Goal: Book appointment/travel/reservation

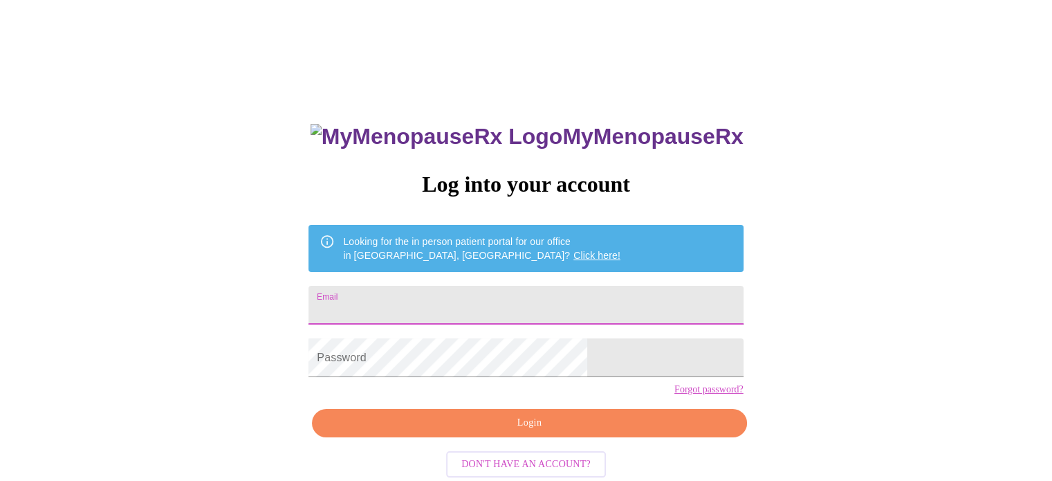
click at [560, 295] on input "Email" at bounding box center [526, 305] width 434 height 39
type input "[EMAIL_ADDRESS][DOMAIN_NAME]"
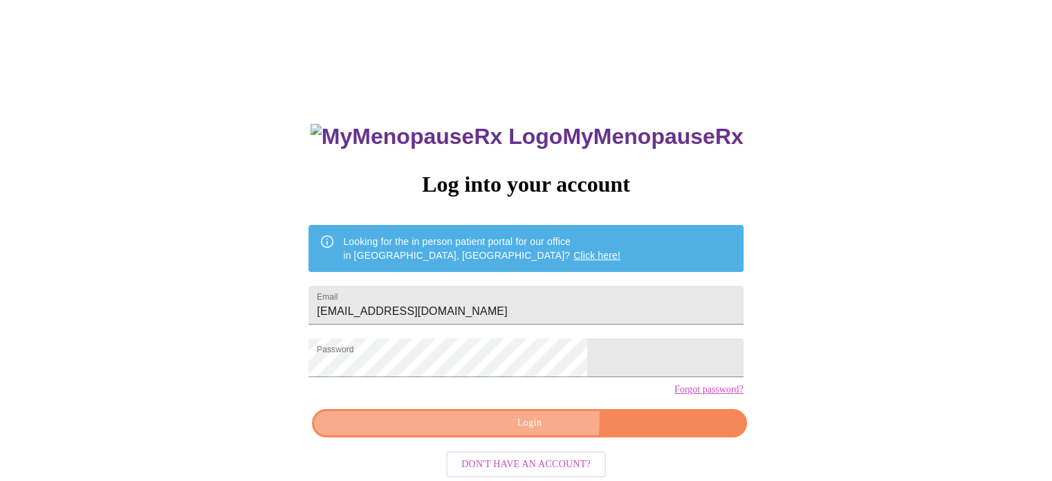
click at [533, 432] on span "Login" at bounding box center [529, 422] width 403 height 17
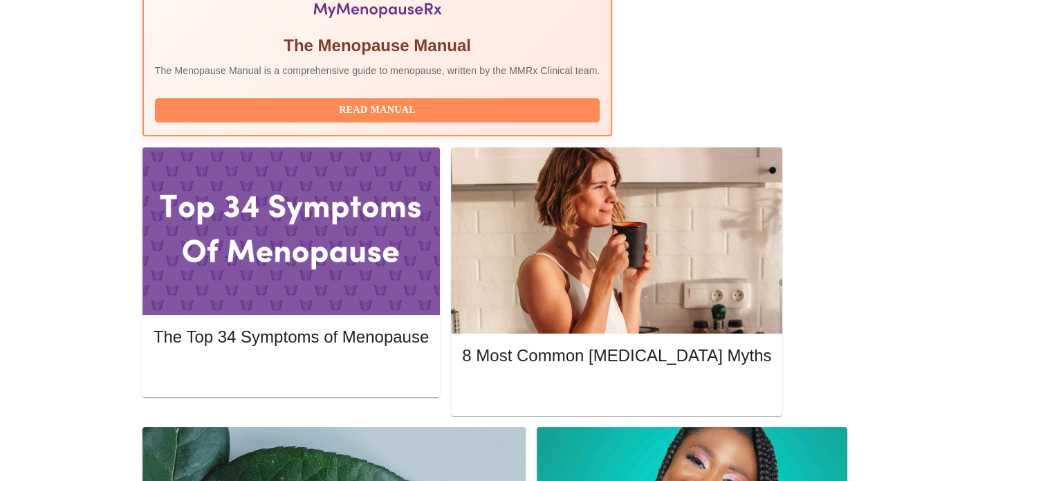
scroll to position [524, 0]
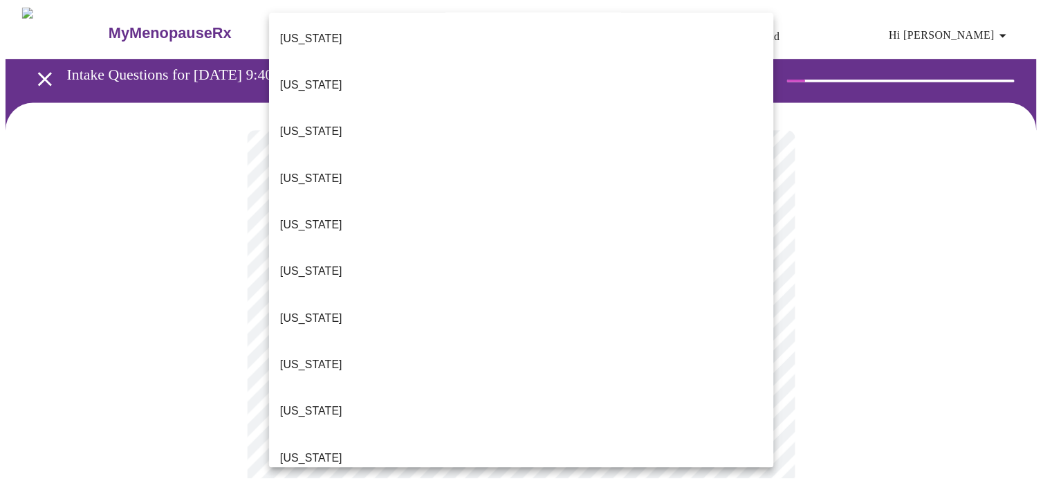
scroll to position [127, 0]
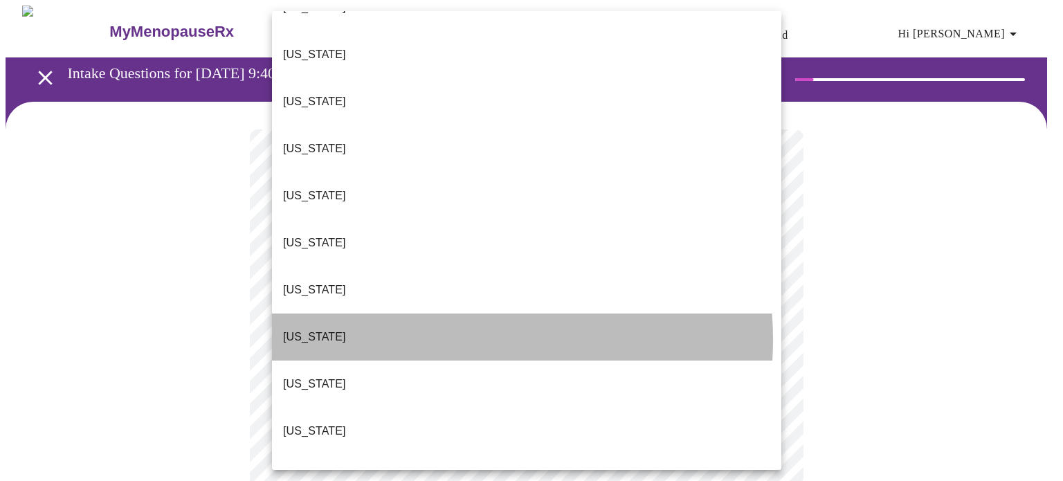
click at [433, 313] on li "[US_STATE]" at bounding box center [526, 336] width 509 height 47
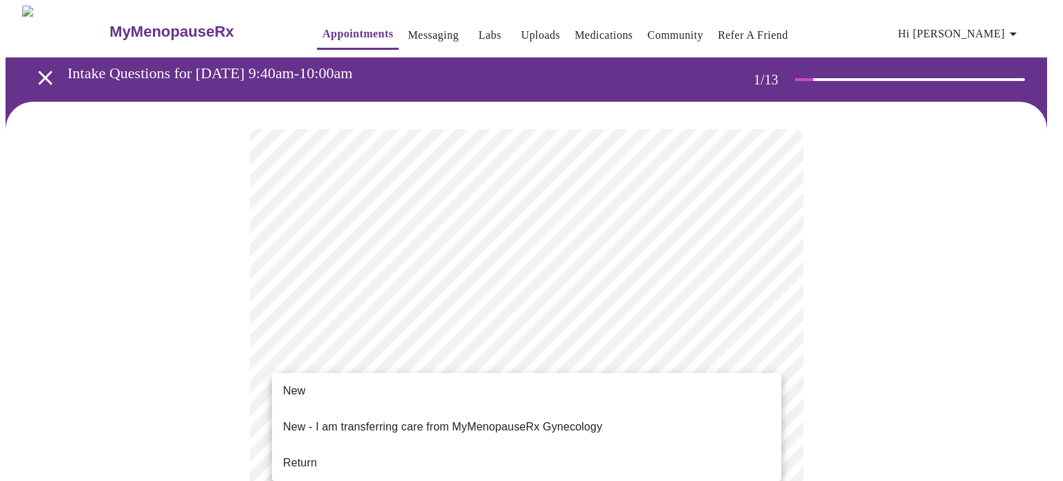
click at [340, 450] on li "Return" at bounding box center [526, 462] width 509 height 25
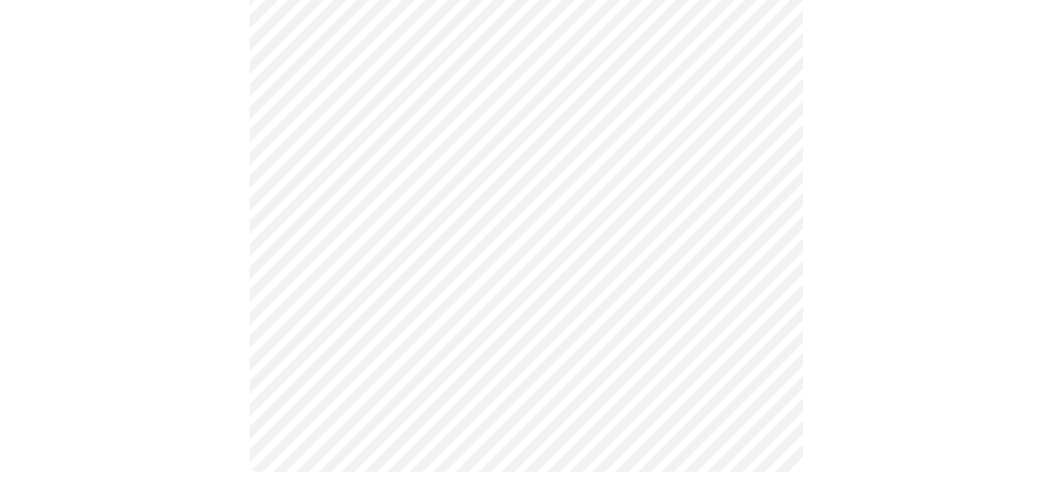
scroll to position [0, 0]
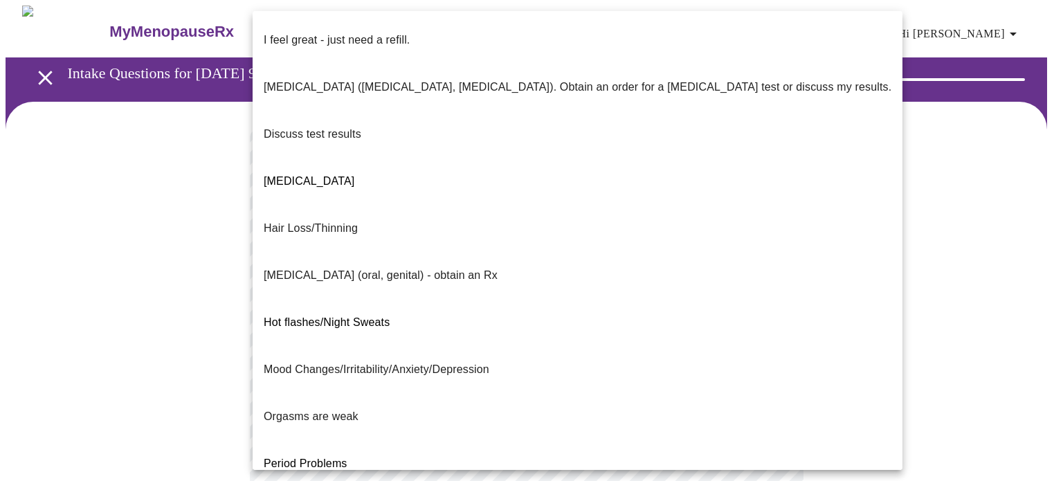
click at [767, 289] on body "MyMenopauseRx Appointments Messaging Labs Uploads Medications Community Refer a…" at bounding box center [532, 485] width 1052 height 959
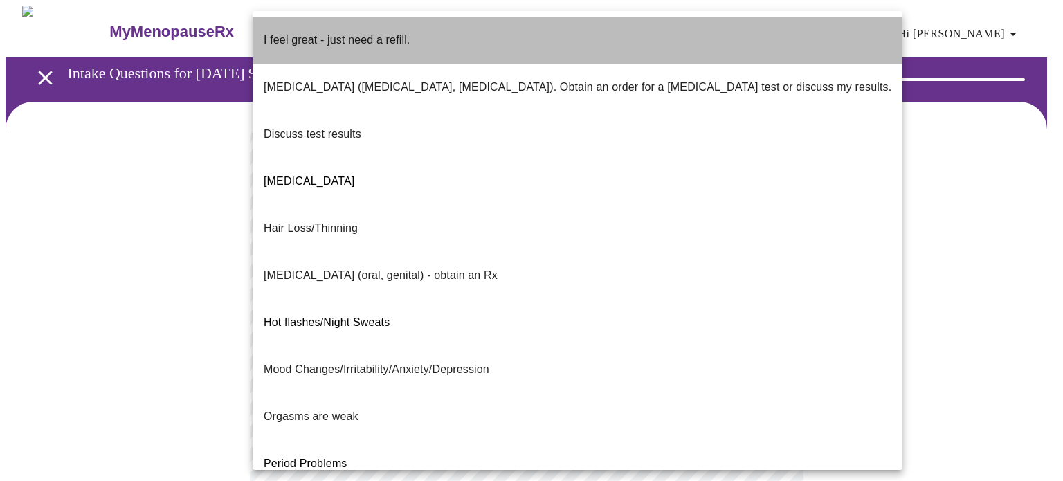
click at [604, 17] on li "I feel great - just need a refill." at bounding box center [578, 40] width 650 height 47
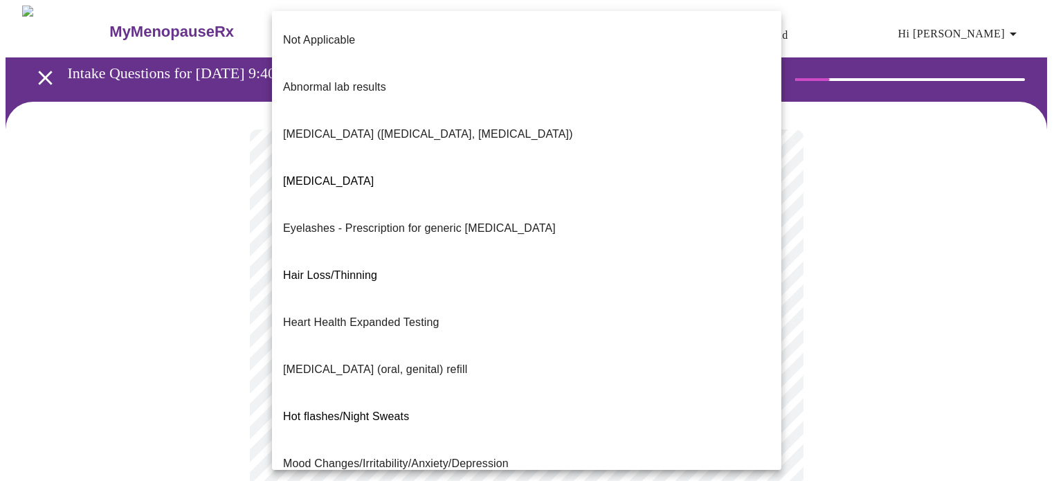
click at [769, 410] on body "MyMenopauseRx Appointments Messaging Labs Uploads Medications Community Refer a…" at bounding box center [532, 481] width 1052 height 951
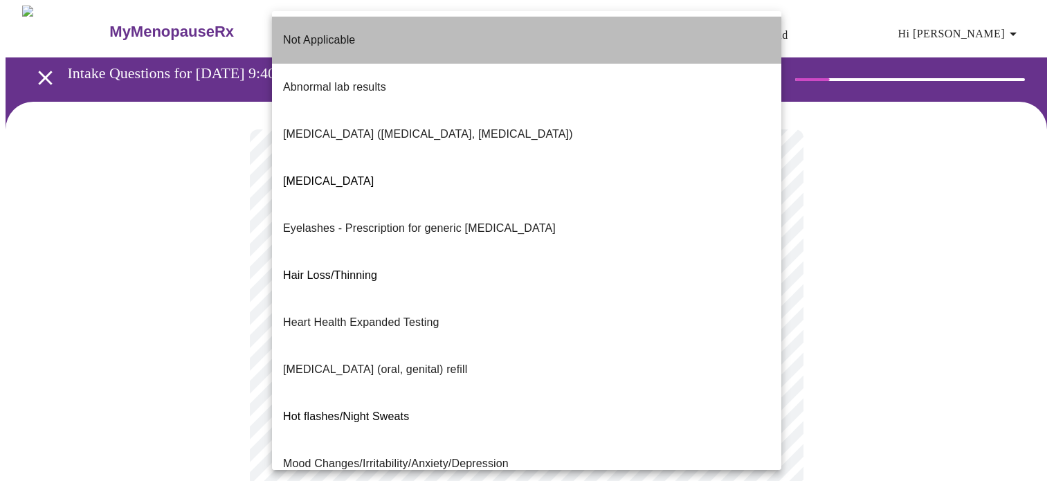
click at [670, 39] on li "Not Applicable" at bounding box center [526, 40] width 509 height 47
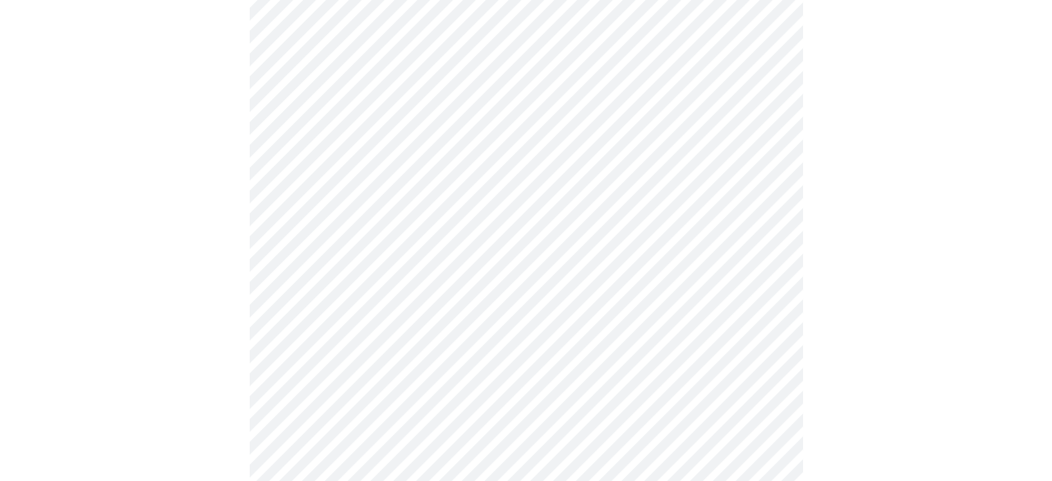
scroll to position [331, 0]
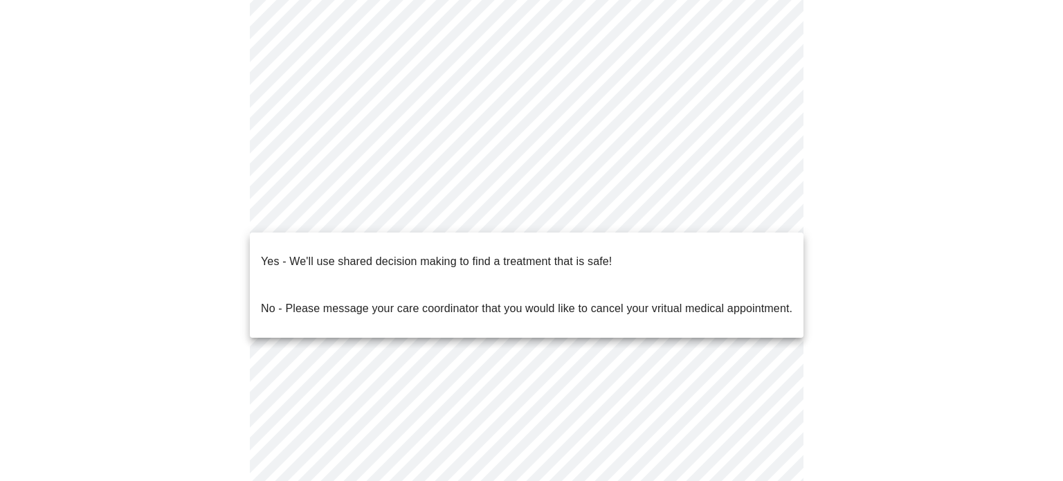
click at [683, 200] on body "MyMenopauseRx Appointments Messaging Labs Uploads Medications Community Refer a…" at bounding box center [532, 145] width 1052 height 943
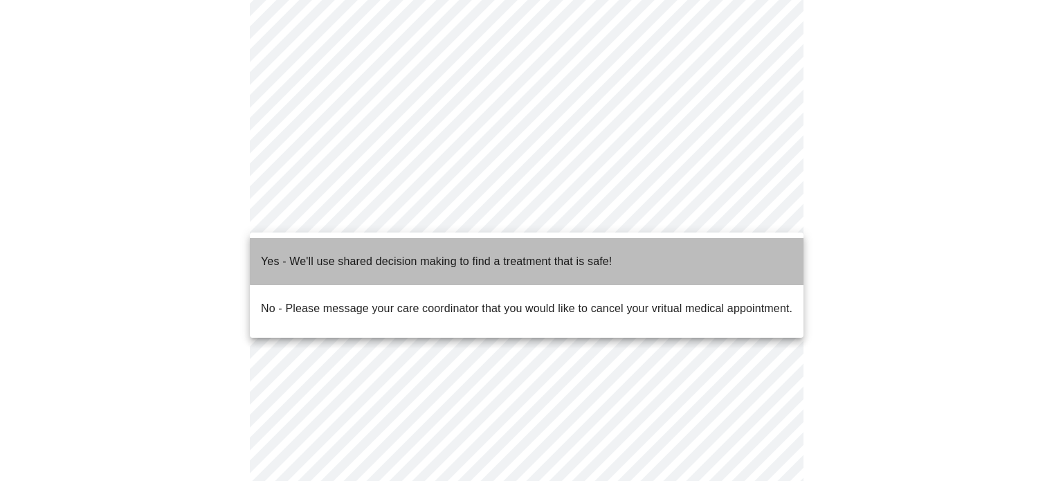
click at [678, 249] on li "Yes - We'll use shared decision making to find a treatment that is safe!" at bounding box center [526, 261] width 553 height 47
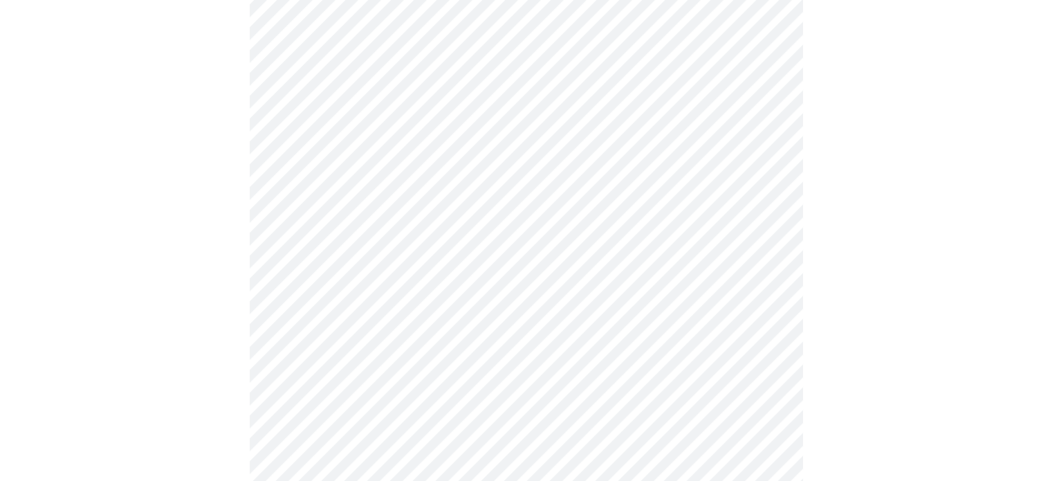
scroll to position [169, 0]
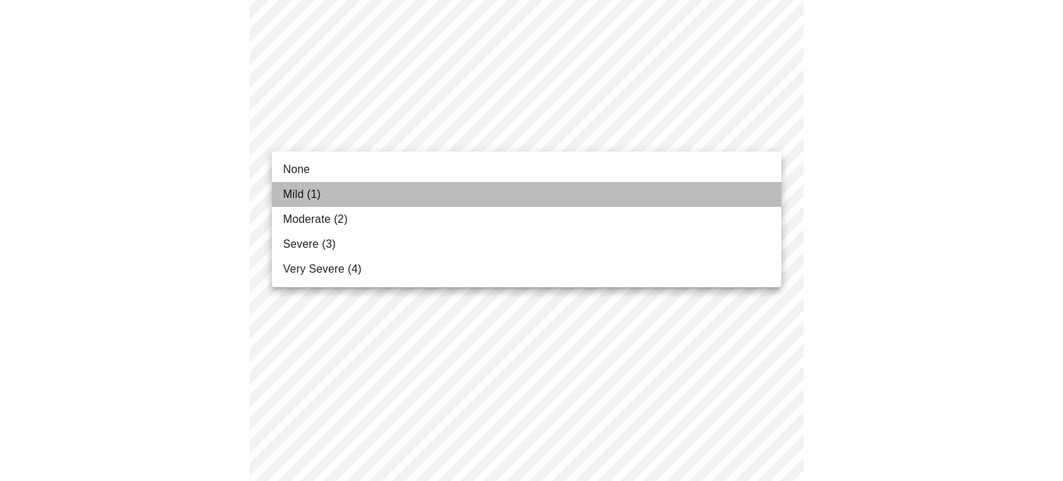
click at [742, 192] on li "Mild (1)" at bounding box center [526, 194] width 509 height 25
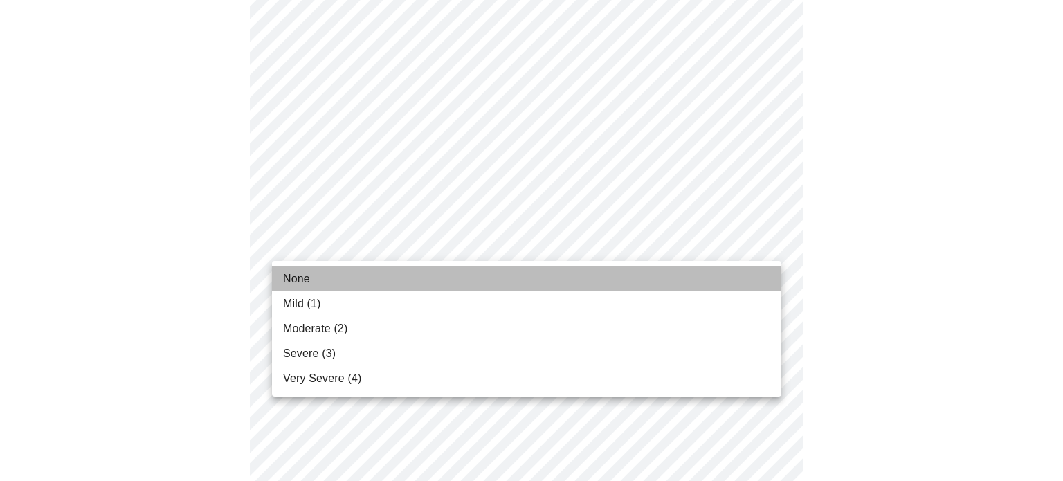
click at [755, 276] on li "None" at bounding box center [526, 278] width 509 height 25
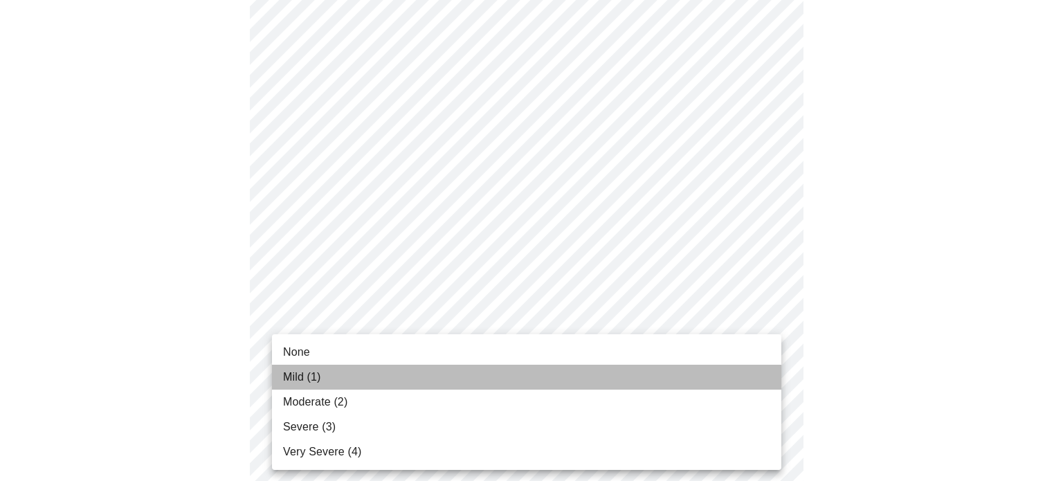
click at [767, 379] on li "Mild (1)" at bounding box center [526, 377] width 509 height 25
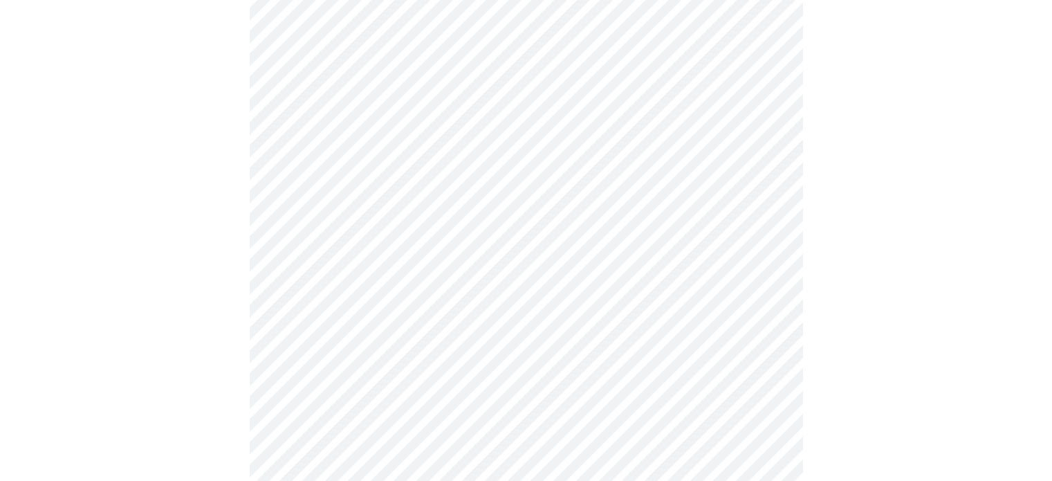
scroll to position [489, 0]
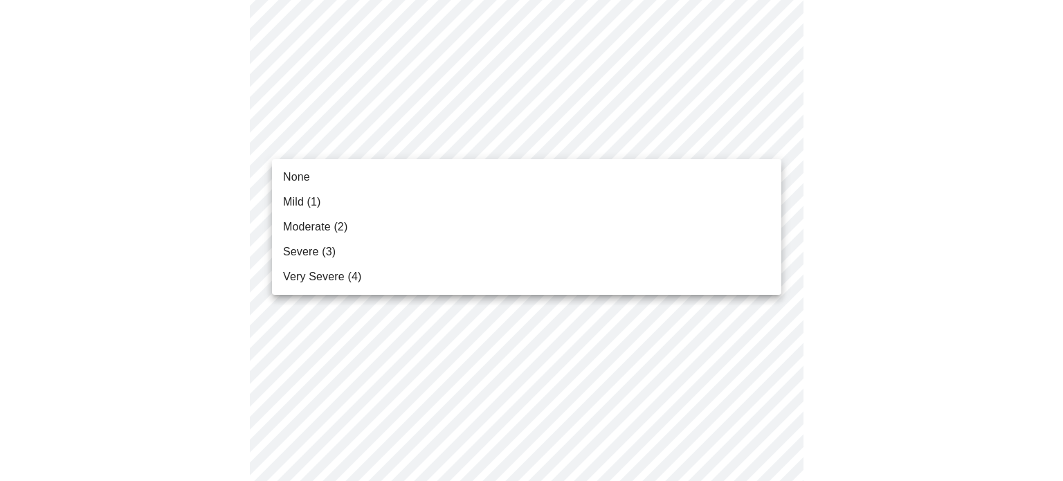
click at [769, 140] on body "MyMenopauseRx Appointments Messaging Labs Uploads Medications Community Refer a…" at bounding box center [532, 406] width 1052 height 1781
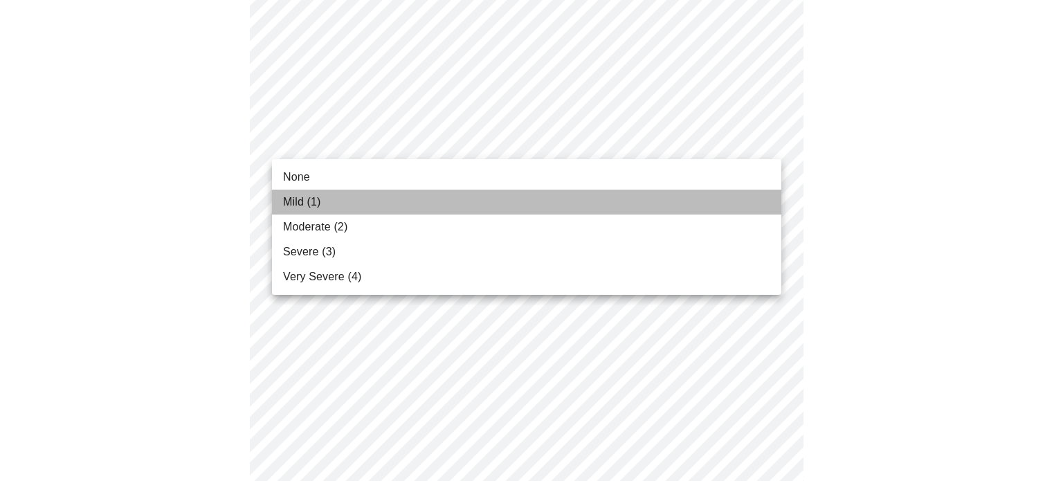
click at [754, 196] on li "Mild (1)" at bounding box center [526, 202] width 509 height 25
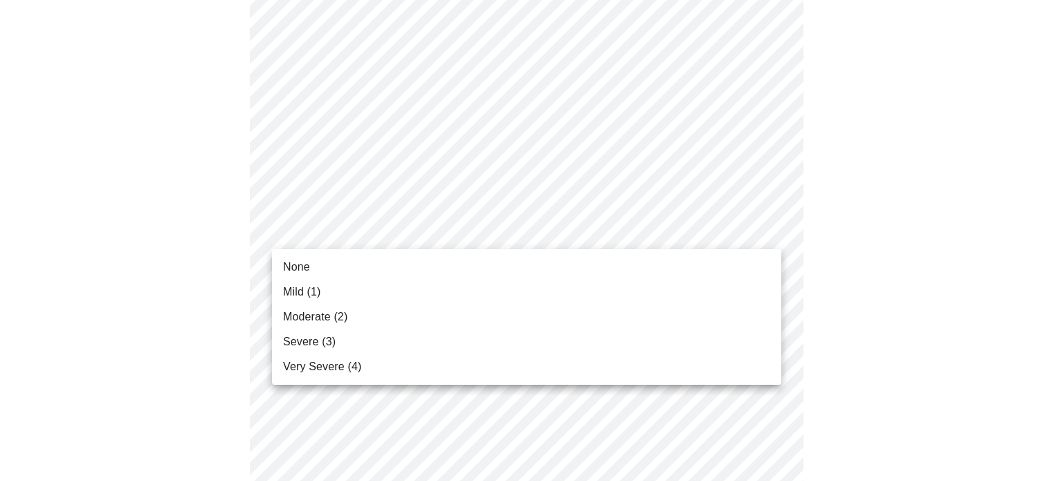
click at [761, 229] on body "MyMenopauseRx Appointments Messaging Labs Uploads Medications Community Refer a…" at bounding box center [532, 397] width 1052 height 1762
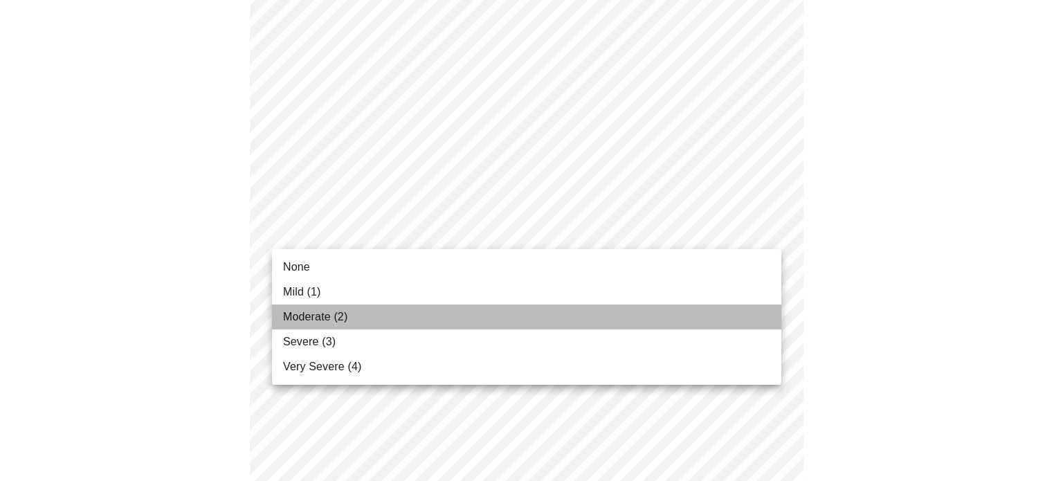
click at [755, 306] on li "Moderate (2)" at bounding box center [526, 316] width 509 height 25
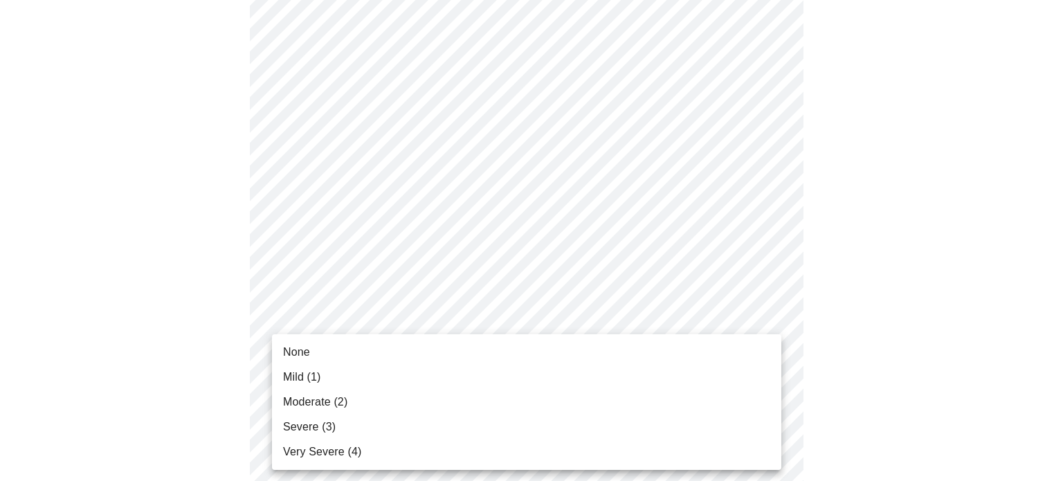
click at [767, 324] on body "MyMenopauseRx Appointments Messaging Labs Uploads Medications Community Refer a…" at bounding box center [532, 387] width 1052 height 1743
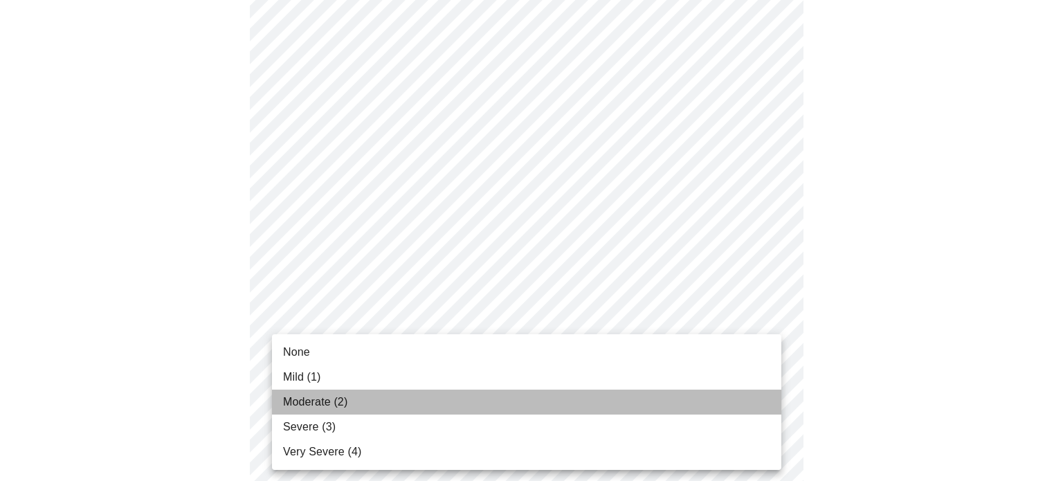
click at [758, 405] on li "Moderate (2)" at bounding box center [526, 401] width 509 height 25
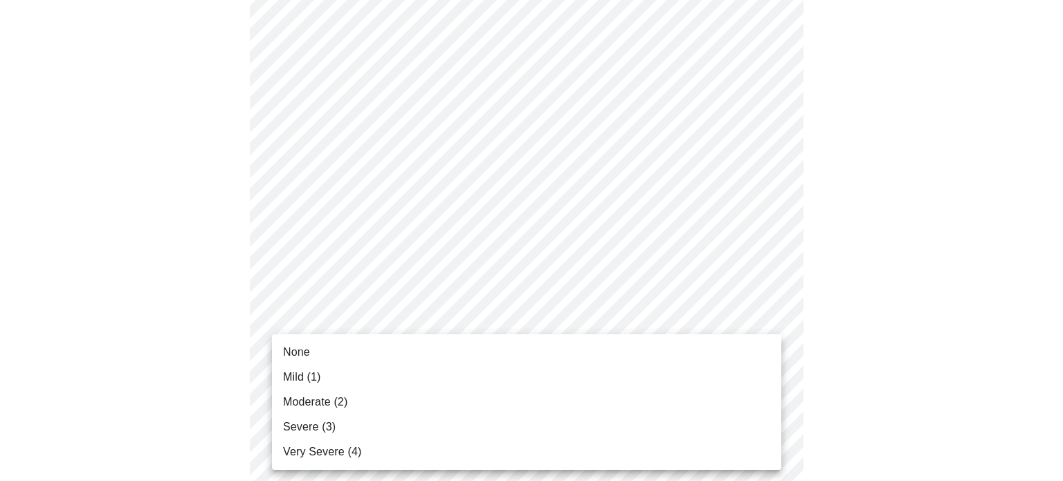
click at [765, 434] on body "MyMenopauseRx Appointments Messaging Labs Uploads Medications Community Refer a…" at bounding box center [532, 377] width 1052 height 1723
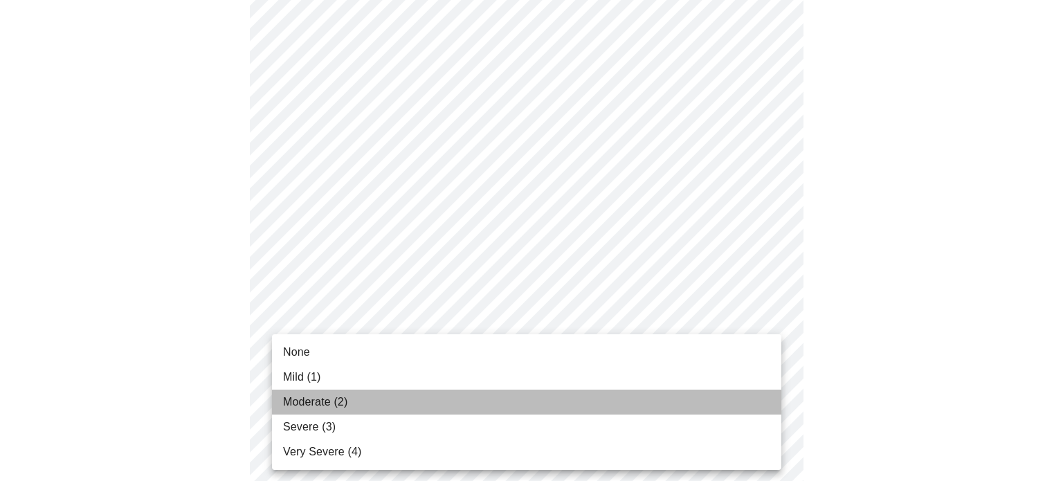
click at [753, 403] on li "Moderate (2)" at bounding box center [526, 401] width 509 height 25
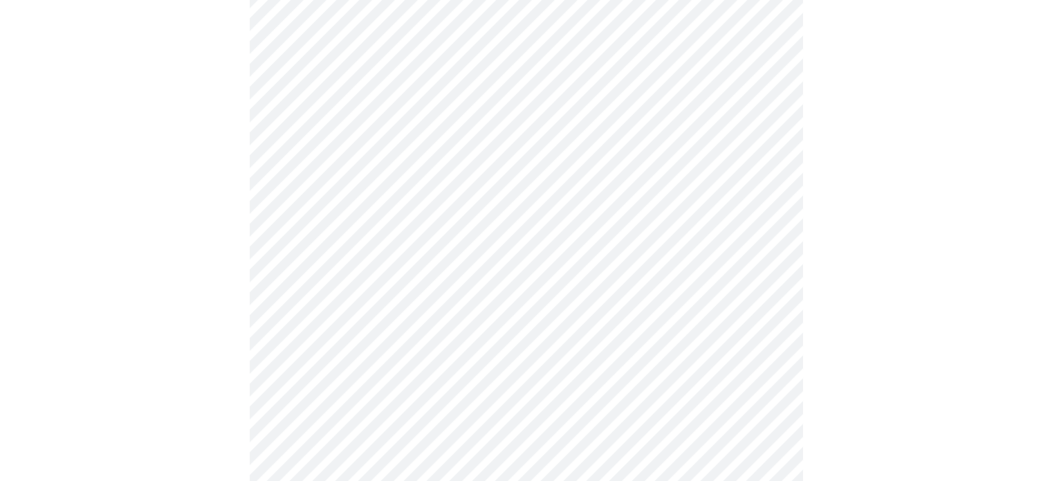
scroll to position [854, 0]
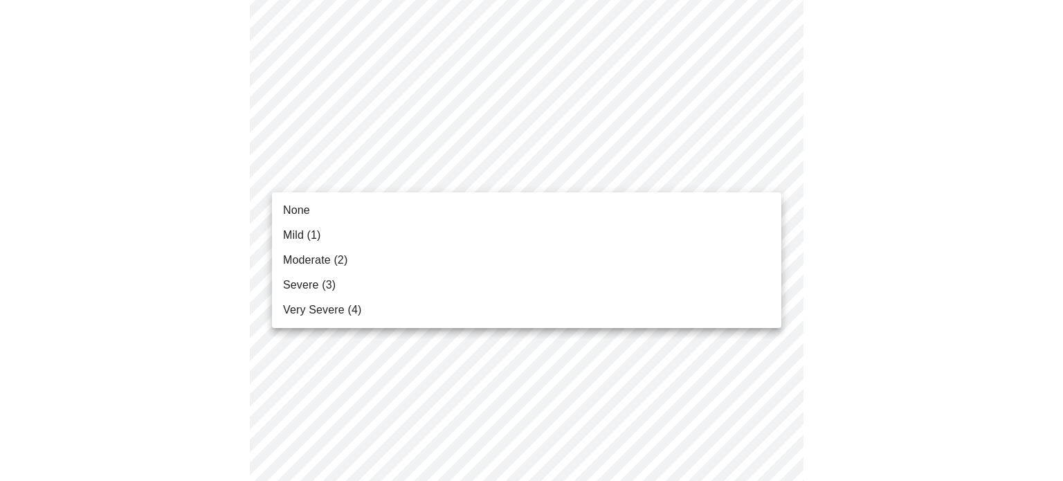
click at [713, 179] on body "MyMenopauseRx Appointments Messaging Labs Uploads Medications Community Refer a…" at bounding box center [532, 3] width 1052 height 1704
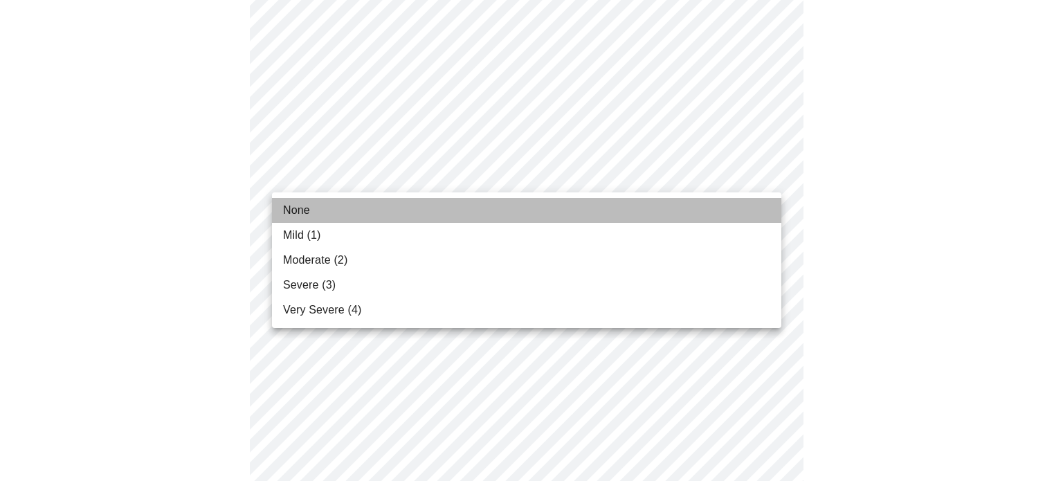
click at [708, 208] on li "None" at bounding box center [526, 210] width 509 height 25
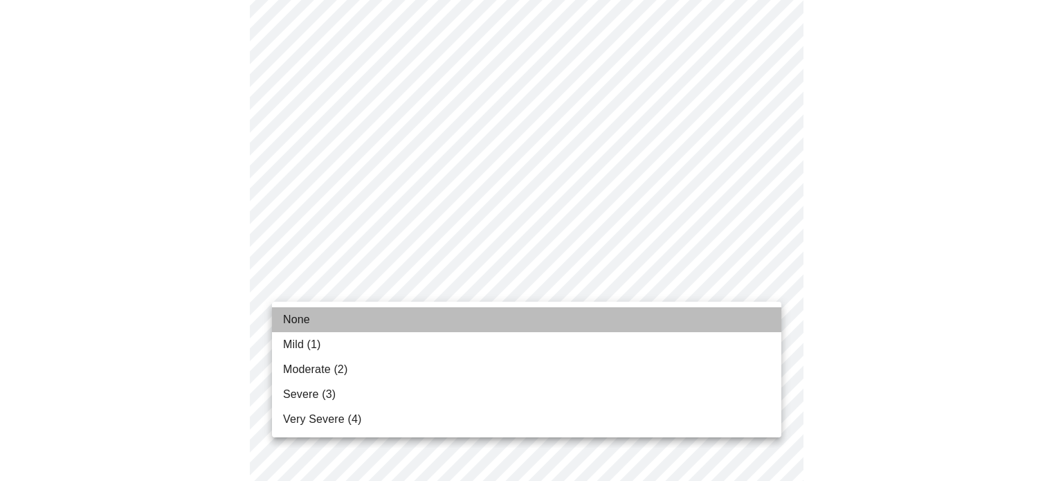
click at [690, 318] on li "None" at bounding box center [526, 319] width 509 height 25
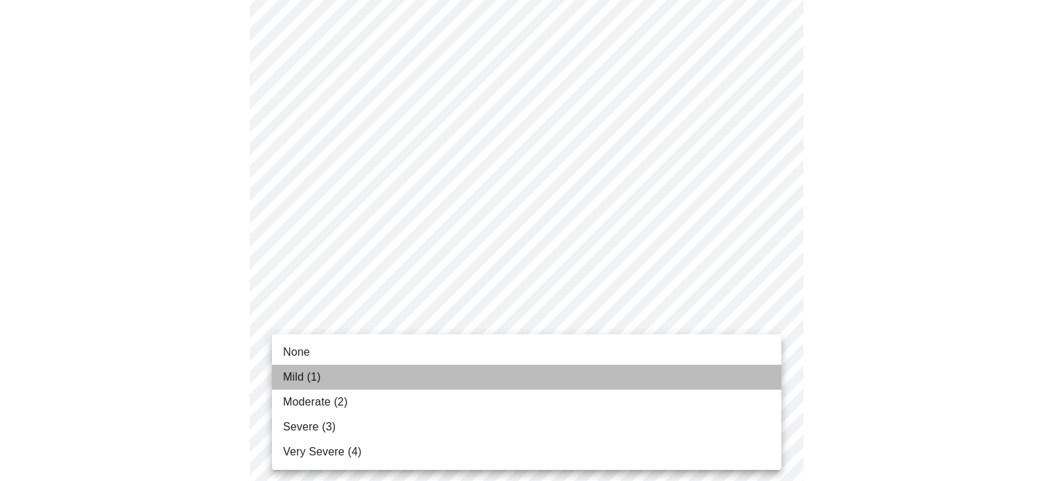
click at [664, 380] on li "Mild (1)" at bounding box center [526, 377] width 509 height 25
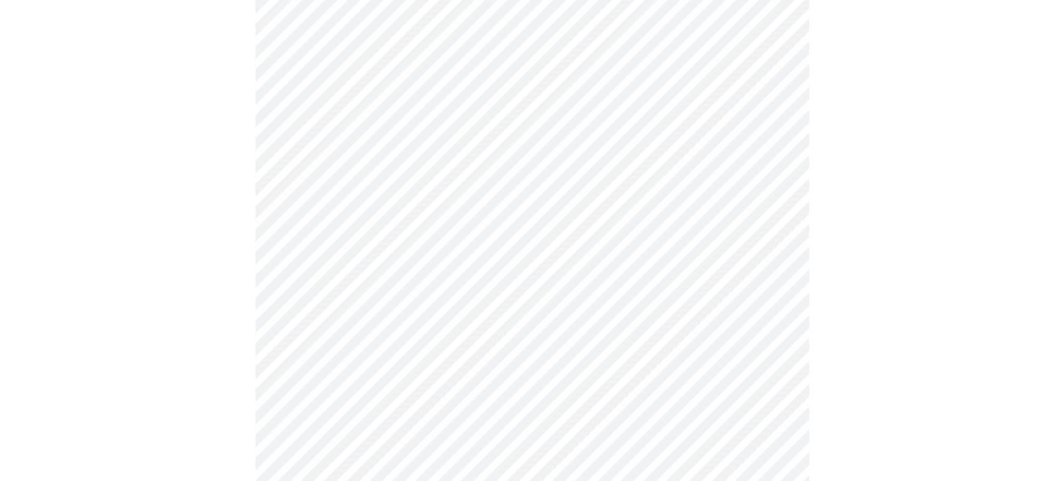
scroll to position [1165, 0]
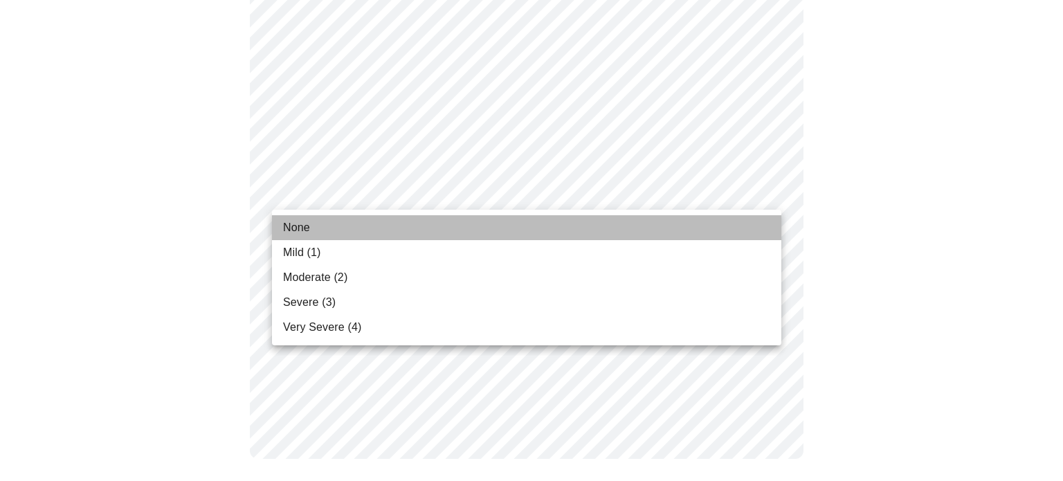
click at [764, 223] on li "None" at bounding box center [526, 227] width 509 height 25
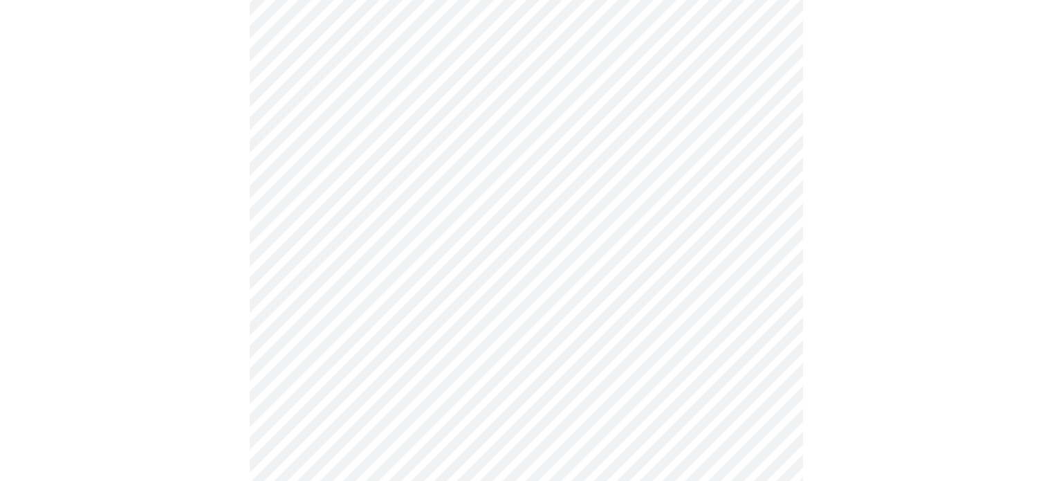
scroll to position [672, 0]
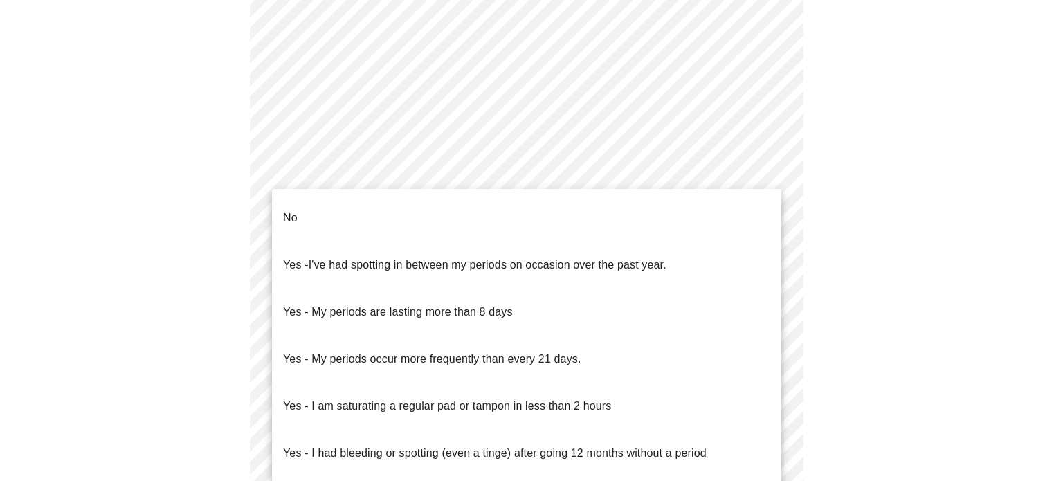
click at [742, 181] on body "MyMenopauseRx Appointments Messaging Labs Uploads Medications Community Refer a…" at bounding box center [532, 15] width 1052 height 1364
click at [736, 204] on li "No" at bounding box center [526, 217] width 509 height 47
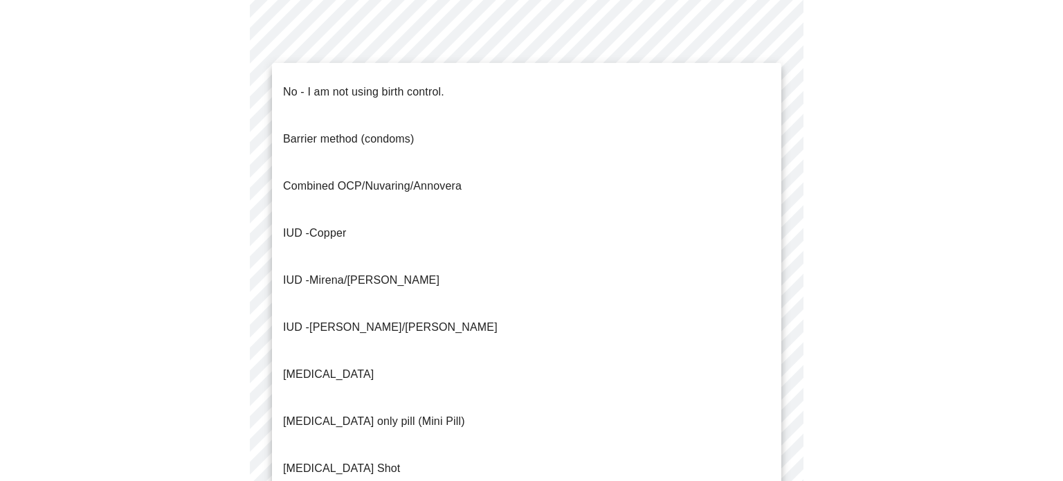
click at [717, 274] on body "MyMenopauseRx Appointments Messaging Labs Uploads Medications Community Refer a…" at bounding box center [532, 11] width 1052 height 1356
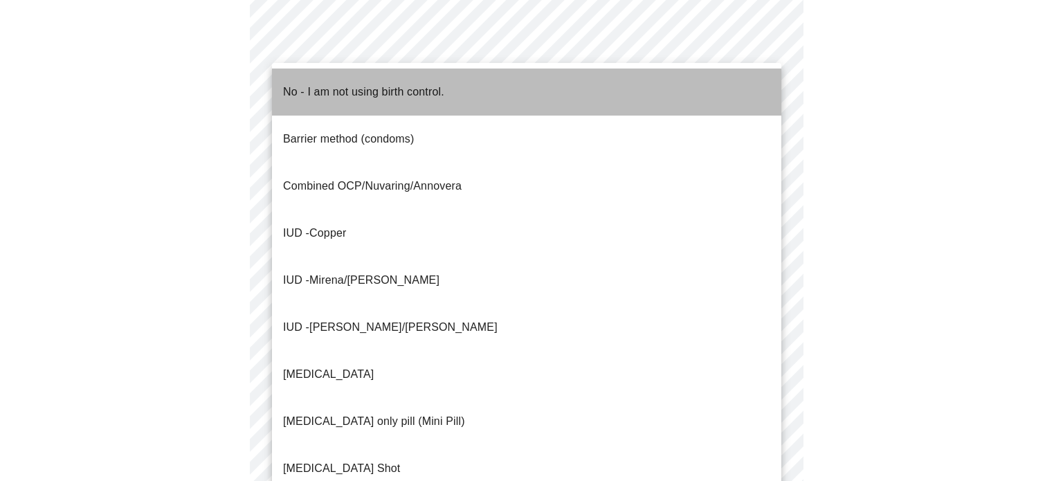
click at [701, 95] on li "No - I am not using birth control." at bounding box center [526, 91] width 509 height 47
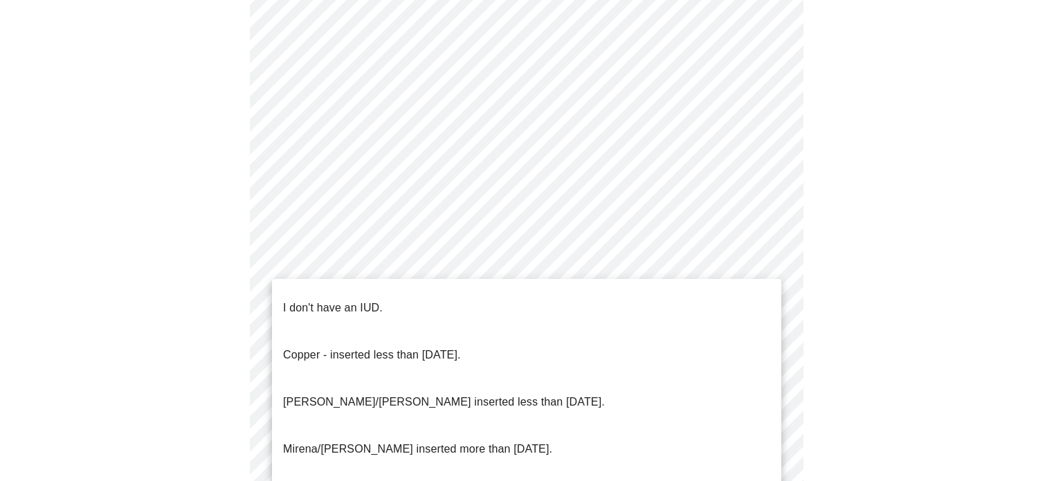
click at [639, 384] on body "MyMenopauseRx Appointments Messaging Labs Uploads Medications Community Refer a…" at bounding box center [532, 7] width 1052 height 1348
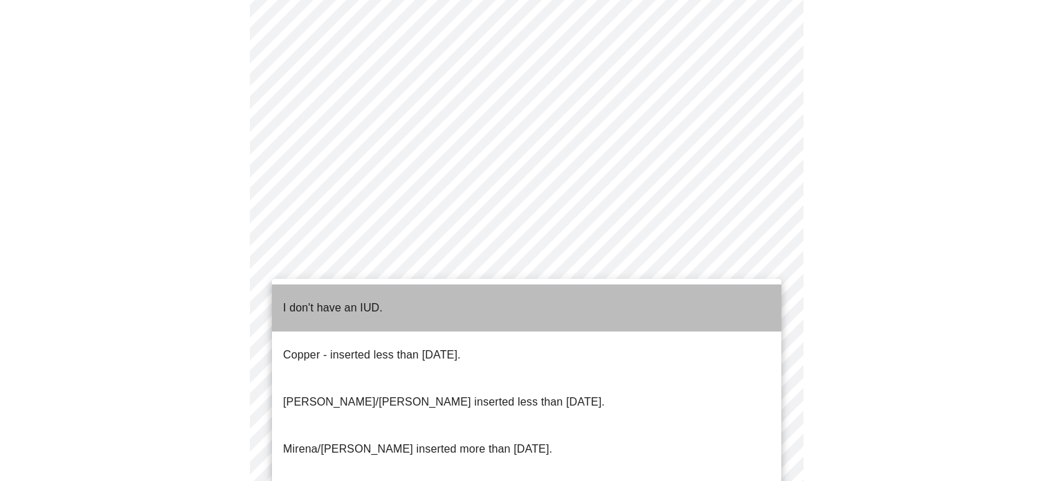
click at [618, 313] on li "I don't have an IUD." at bounding box center [526, 307] width 509 height 47
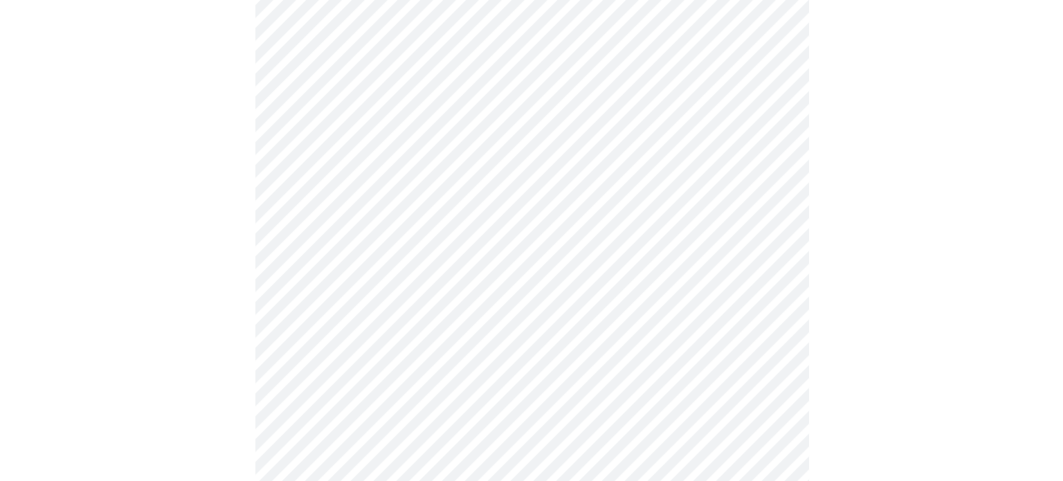
scroll to position [683, 0]
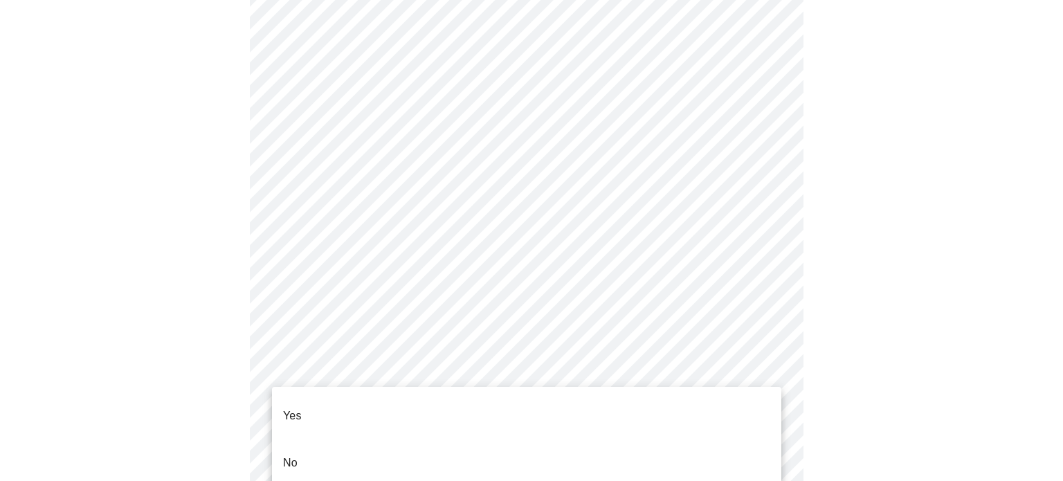
click at [641, 445] on li "No" at bounding box center [526, 462] width 509 height 47
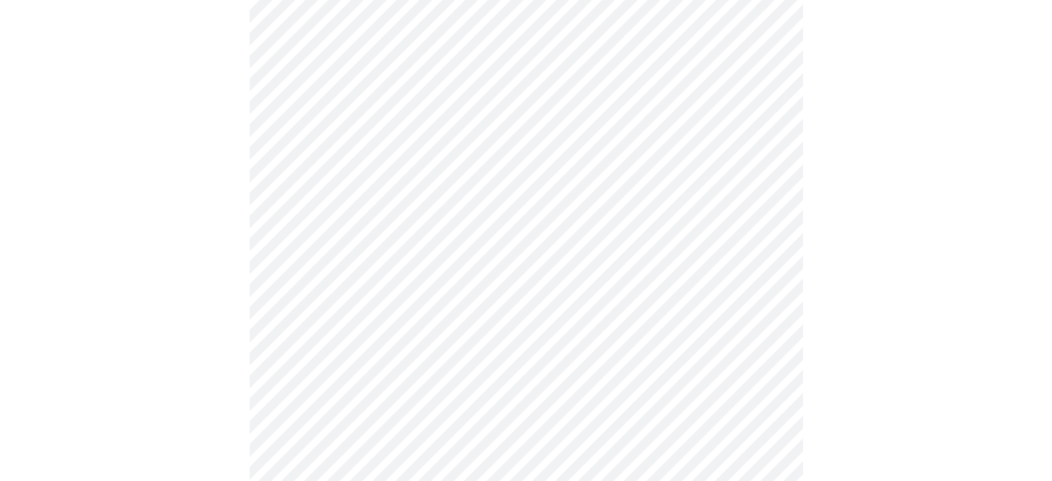
scroll to position [197, 0]
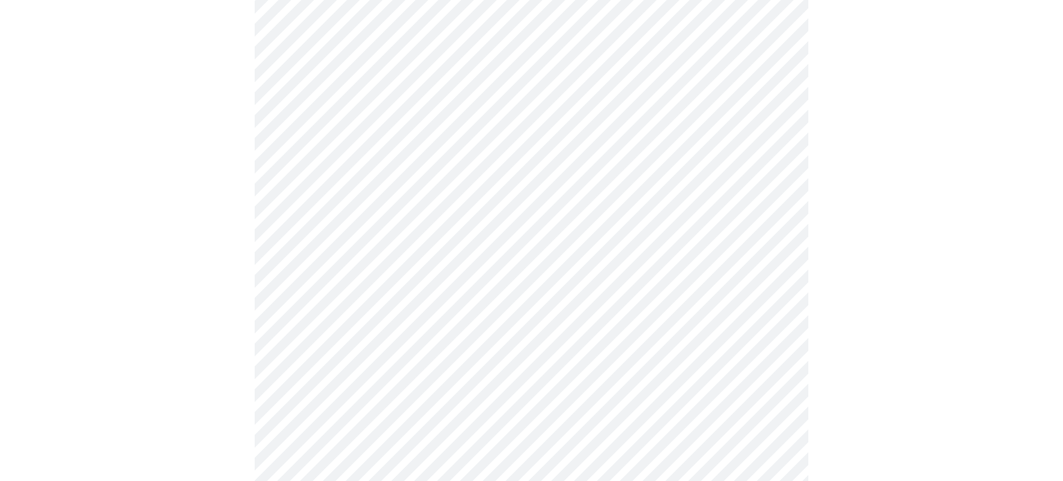
click at [740, 287] on body "MyMenopauseRx Appointments Messaging Labs Uploads Medications Community Refer a…" at bounding box center [532, 319] width 1052 height 1022
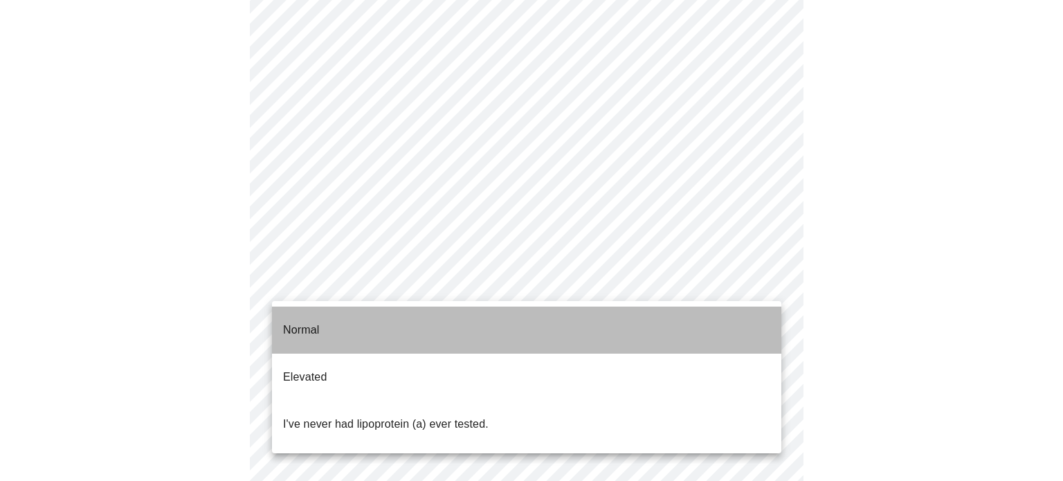
click at [729, 323] on li "Normal" at bounding box center [526, 329] width 509 height 47
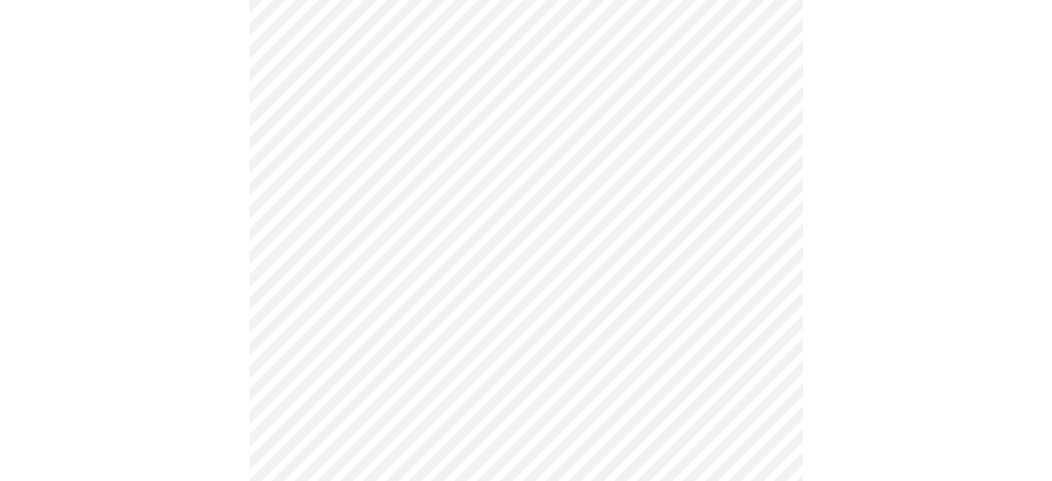
scroll to position [3536, 0]
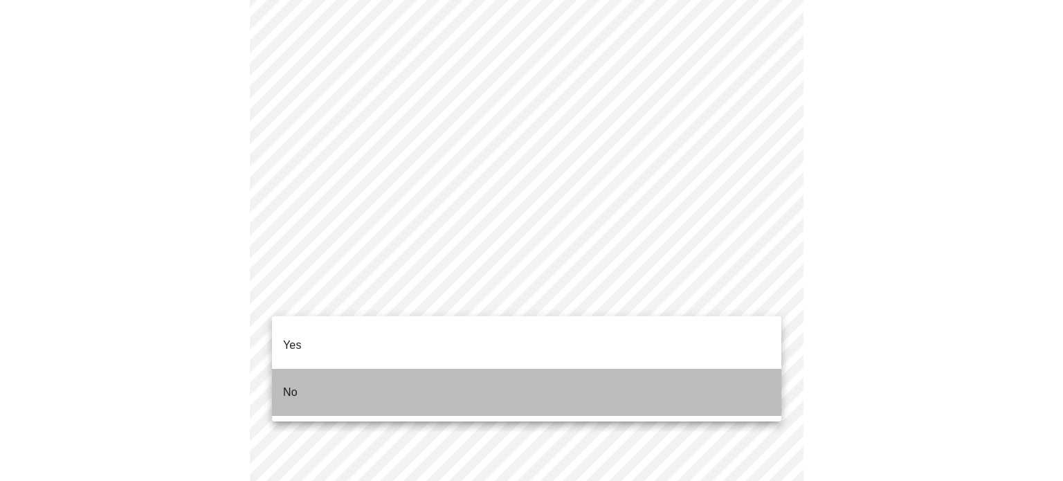
click at [737, 385] on li "No" at bounding box center [526, 392] width 509 height 47
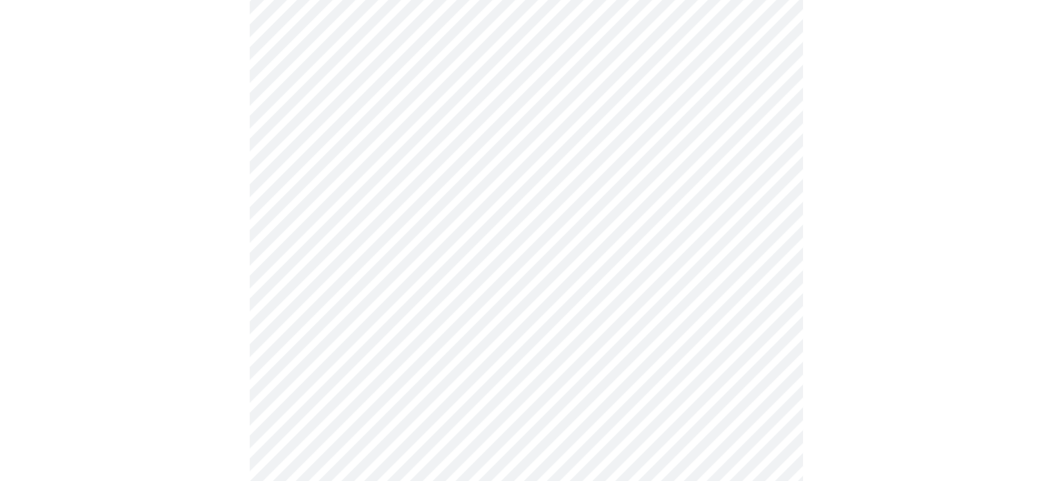
scroll to position [0, 0]
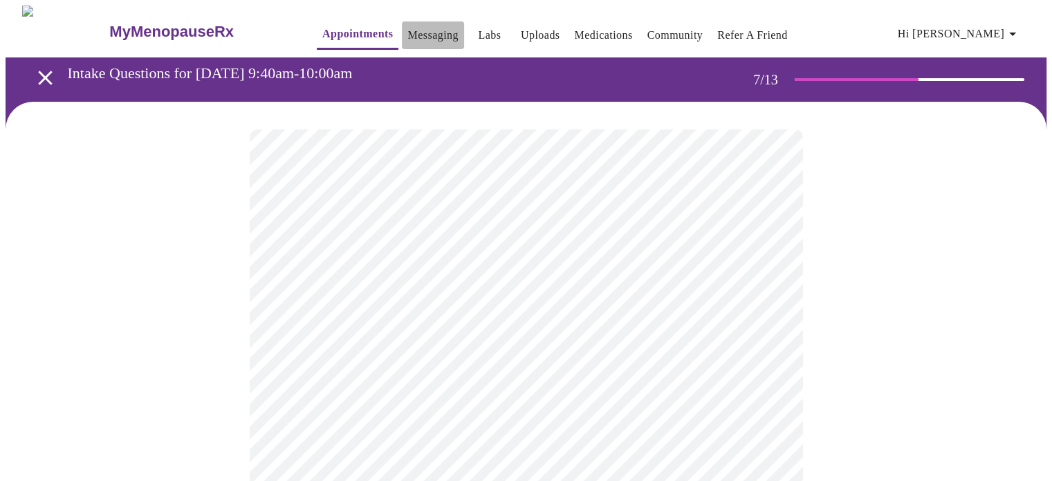
click at [407, 33] on link "Messaging" at bounding box center [432, 35] width 51 height 19
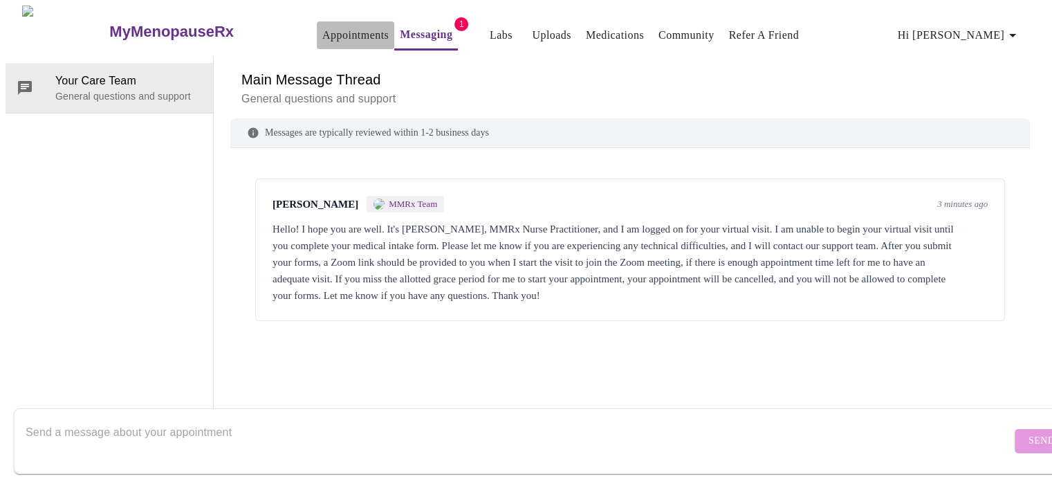
click at [322, 35] on link "Appointments" at bounding box center [355, 35] width 66 height 19
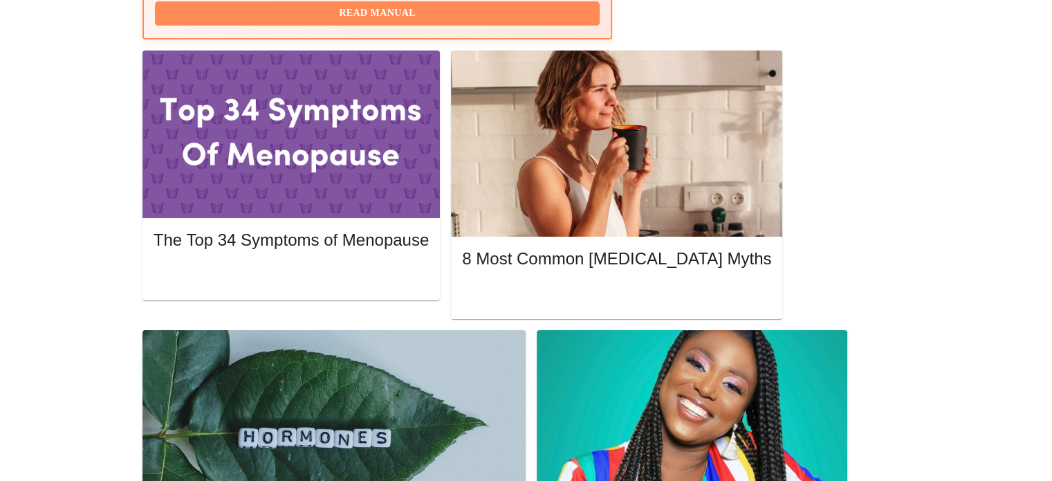
scroll to position [613, 0]
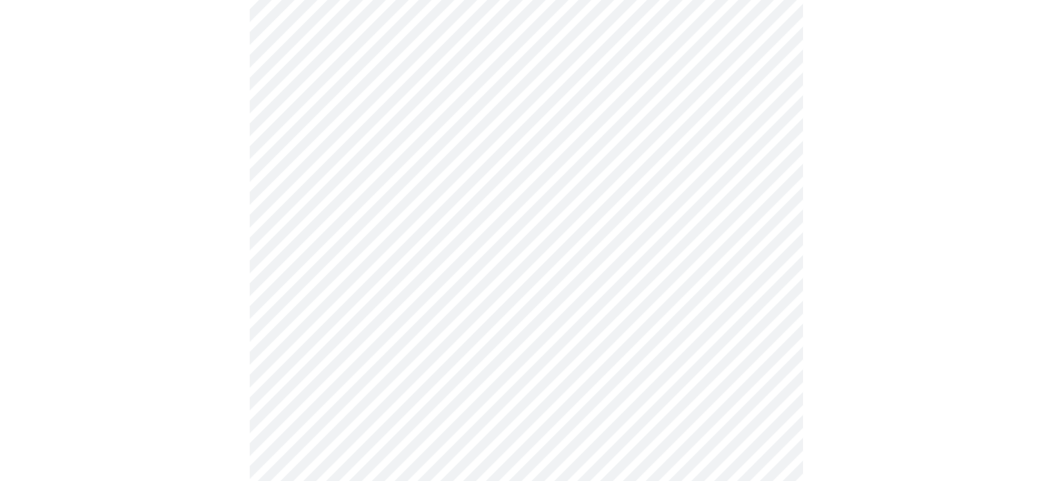
scroll to position [3745, 0]
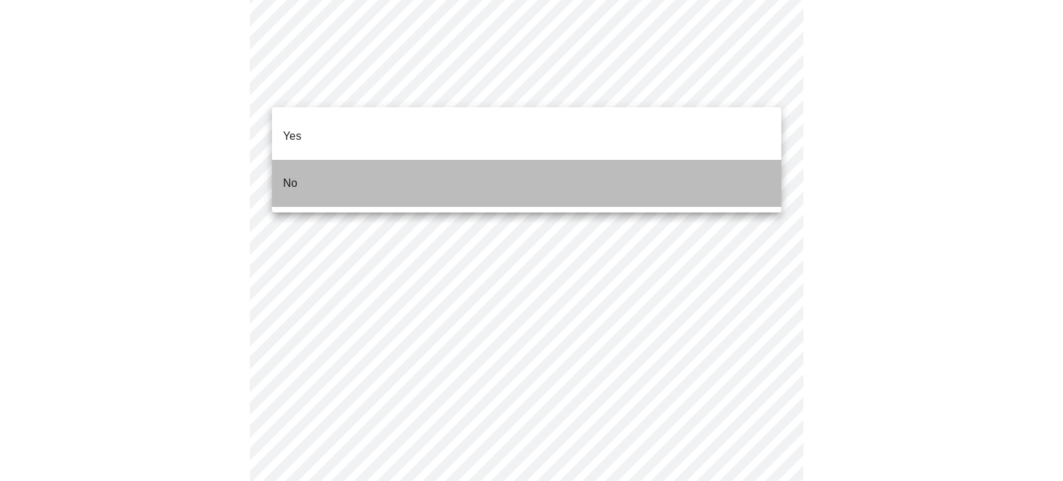
drag, startPoint x: 751, startPoint y: 157, endPoint x: 873, endPoint y: 160, distance: 121.8
click at [873, 160] on div "Yes No" at bounding box center [531, 240] width 1063 height 481
click at [732, 168] on li "No" at bounding box center [526, 183] width 509 height 47
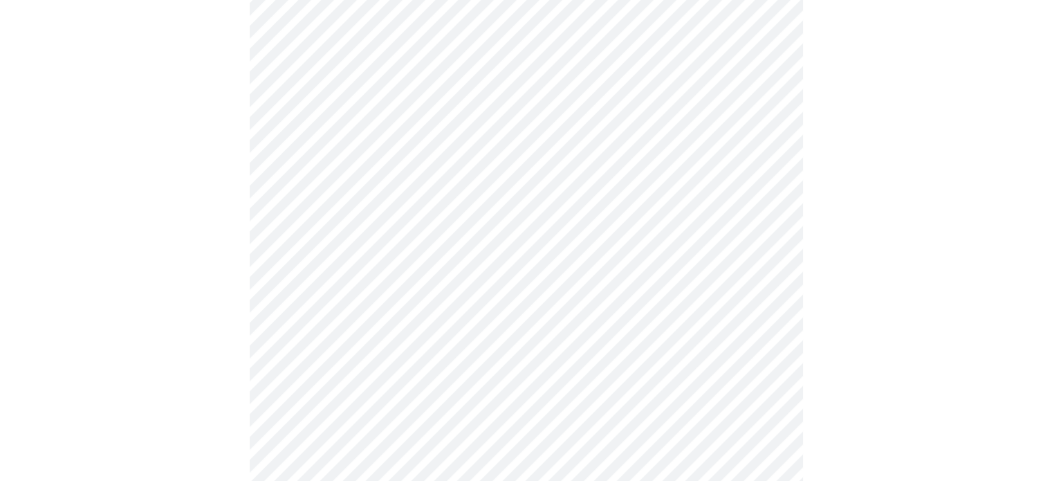
scroll to position [888, 0]
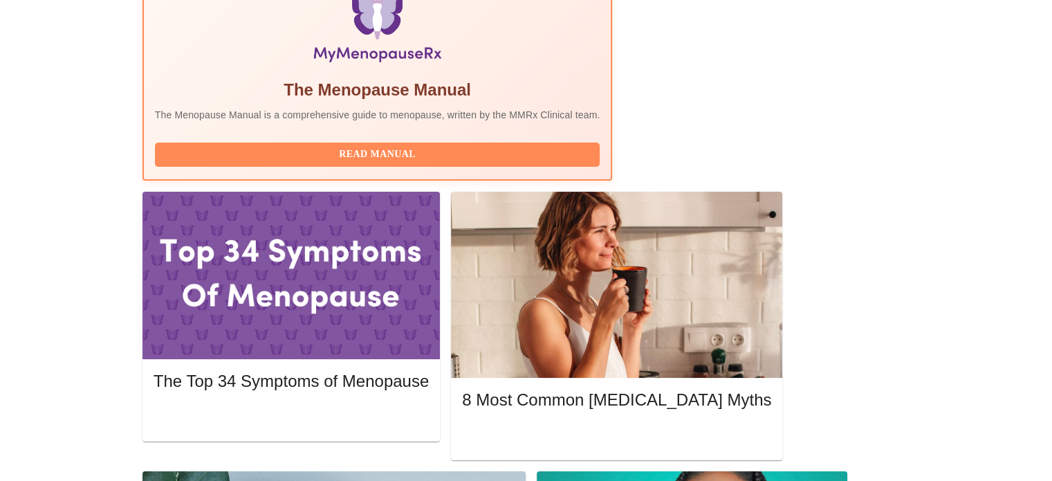
scroll to position [519, 0]
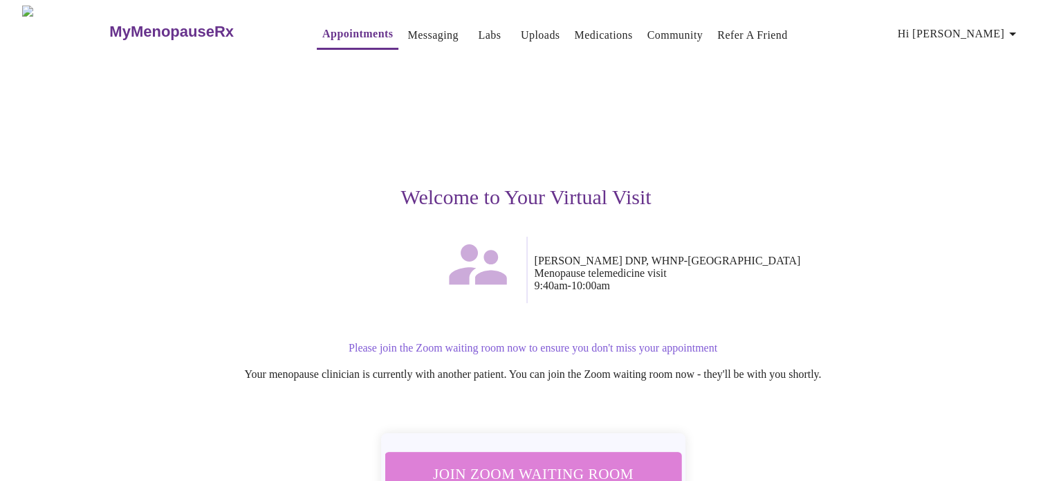
click at [571, 461] on span "Join Zoom Waiting Room" at bounding box center [533, 474] width 260 height 26
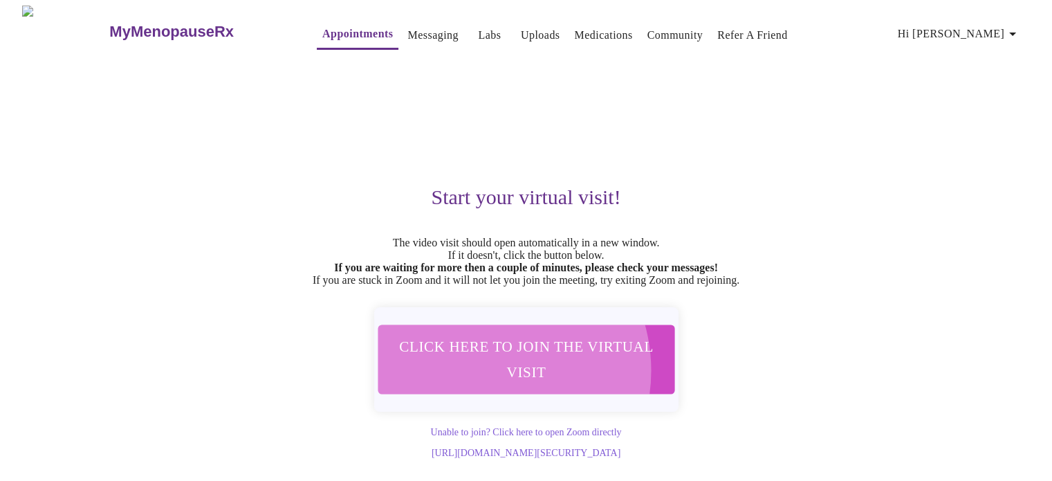
click at [484, 378] on span "Click here to join the virtual visit" at bounding box center [526, 358] width 260 height 51
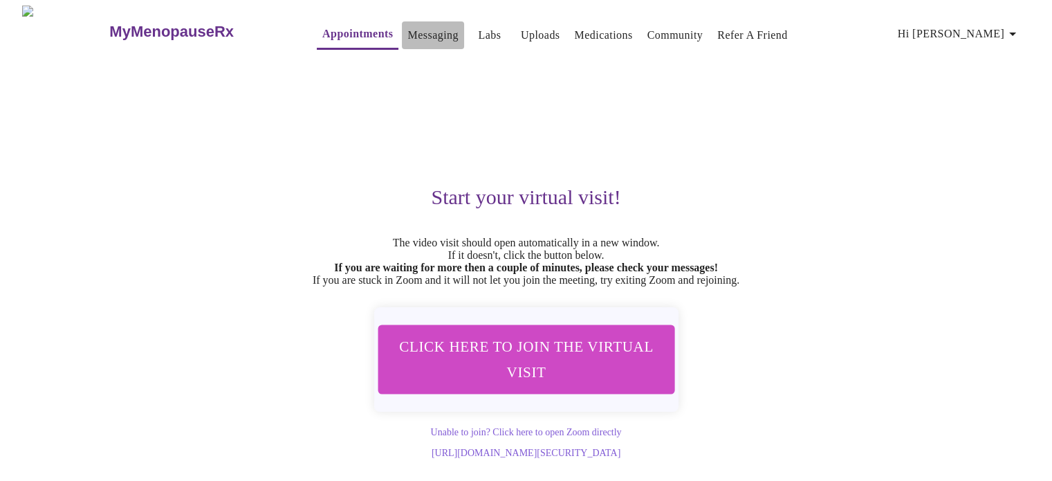
click at [407, 26] on link "Messaging" at bounding box center [432, 35] width 51 height 19
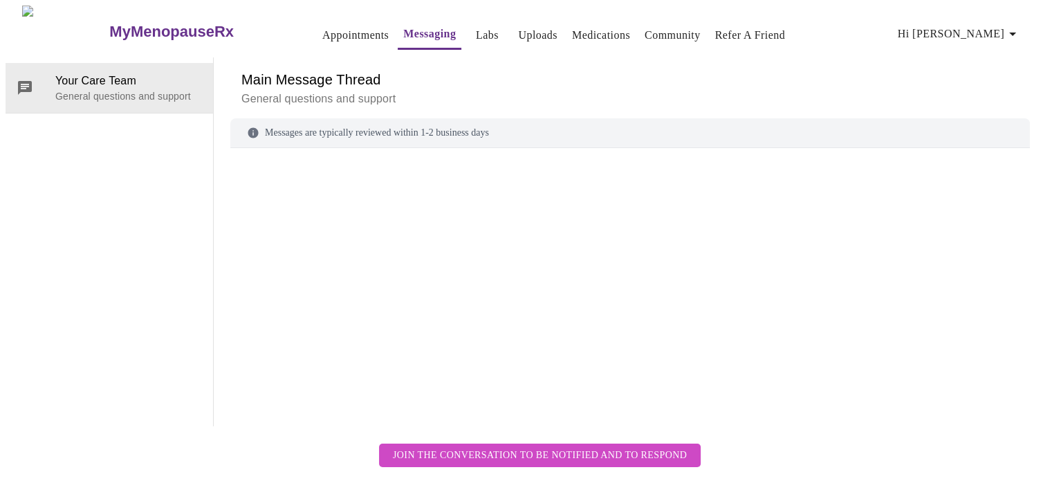
scroll to position [52, 0]
